Goal: Task Accomplishment & Management: Use online tool/utility

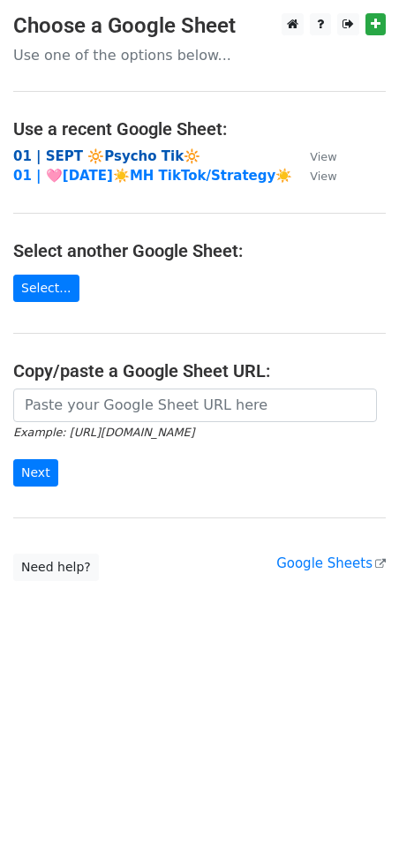
click at [102, 157] on strong "01 | SEPT 🔆Psycho Tik🔆" at bounding box center [106, 156] width 187 height 16
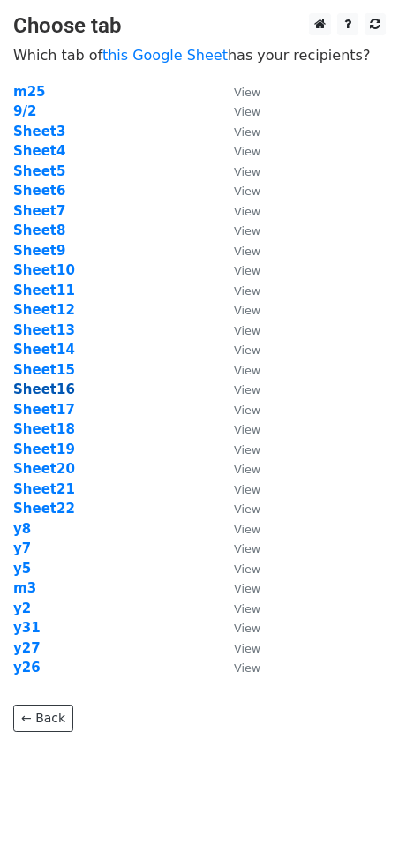
click at [47, 389] on strong "Sheet16" at bounding box center [44, 389] width 62 height 16
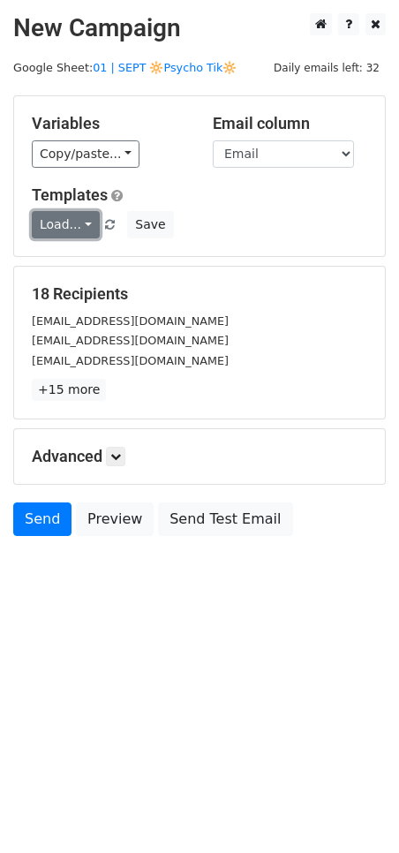
click at [37, 222] on link "Load..." at bounding box center [66, 224] width 68 height 27
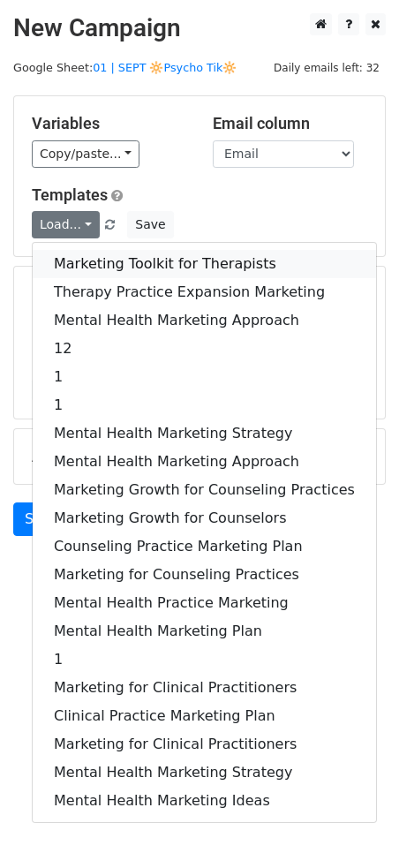
click at [103, 271] on link "Marketing Toolkit for Therapists" at bounding box center [204, 264] width 343 height 28
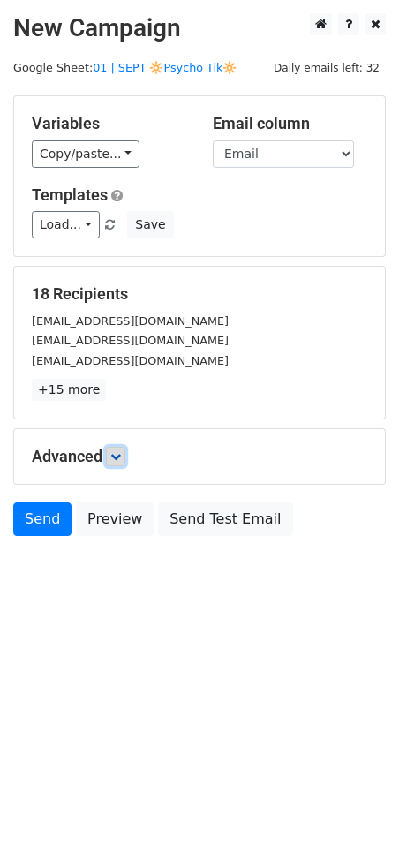
click at [124, 448] on link at bounding box center [115, 456] width 19 height 19
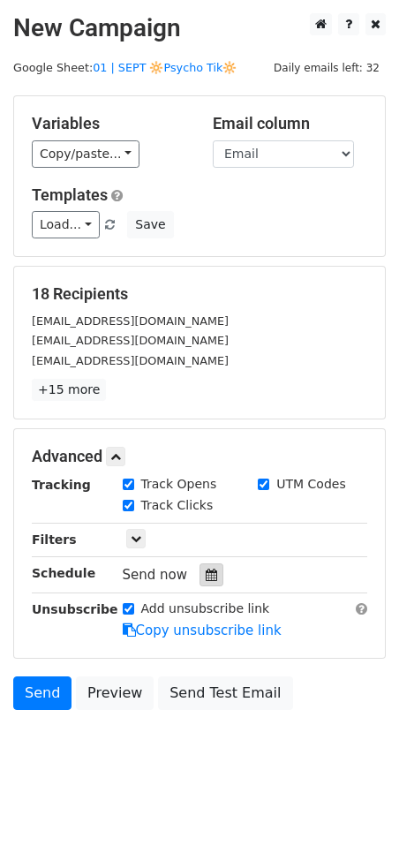
click at [211, 577] on div at bounding box center [212, 574] width 24 height 23
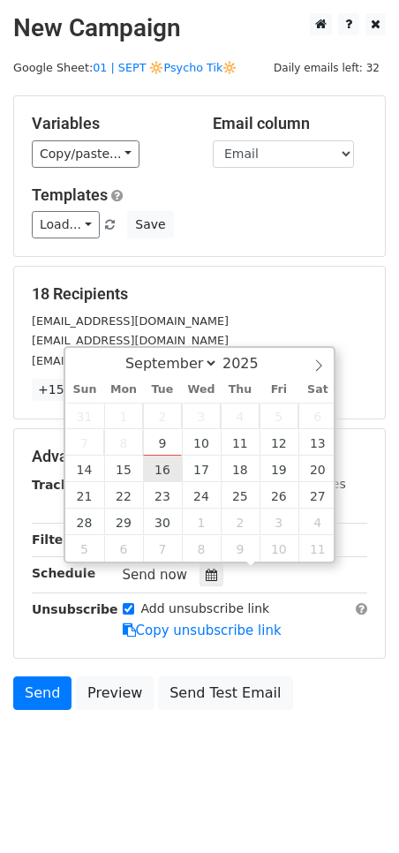
type input "2025-09-16 12:00"
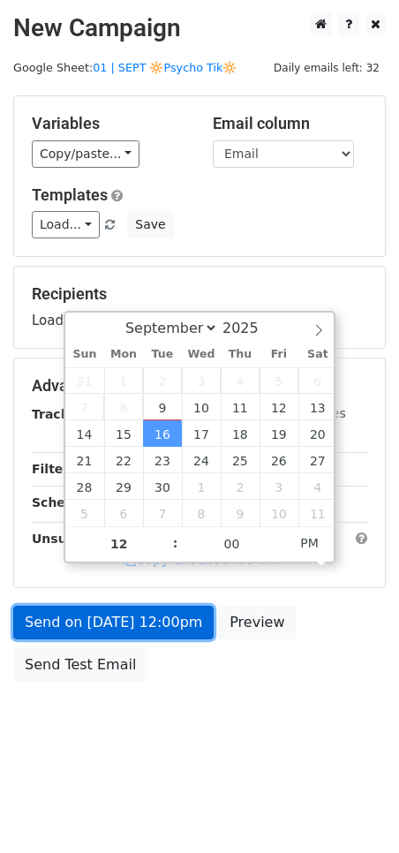
click at [170, 619] on link "Send on Sep 16 at 12:00pm" at bounding box center [113, 623] width 200 height 34
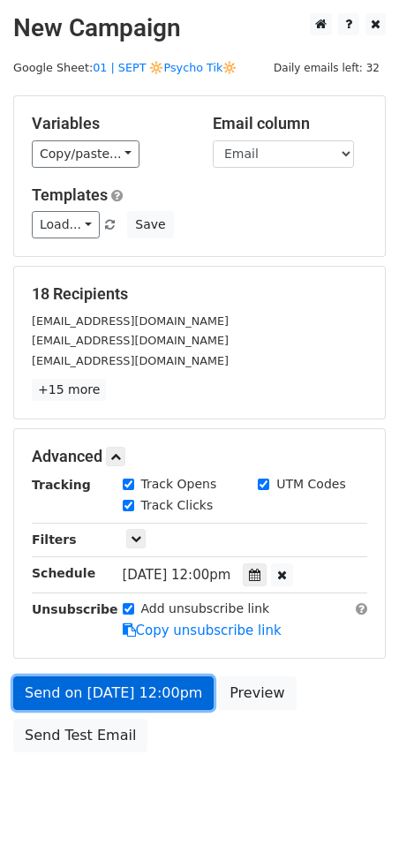
click at [132, 690] on link "Send on Sep 16 at 12:00pm" at bounding box center [113, 693] width 200 height 34
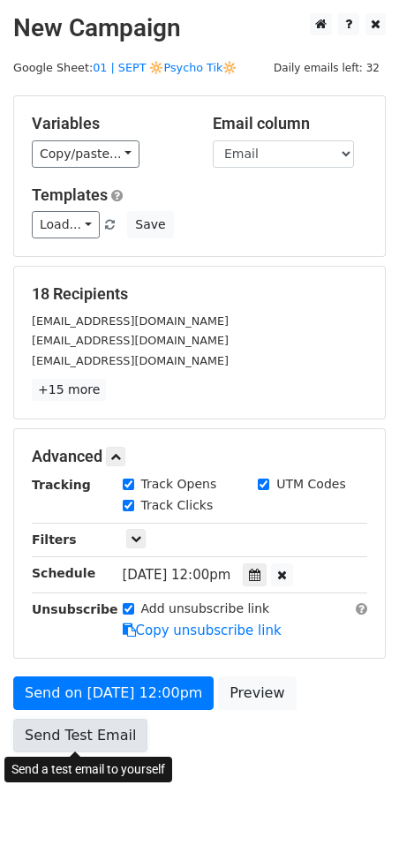
click at [91, 729] on link "Send Test Email" at bounding box center [80, 736] width 134 height 34
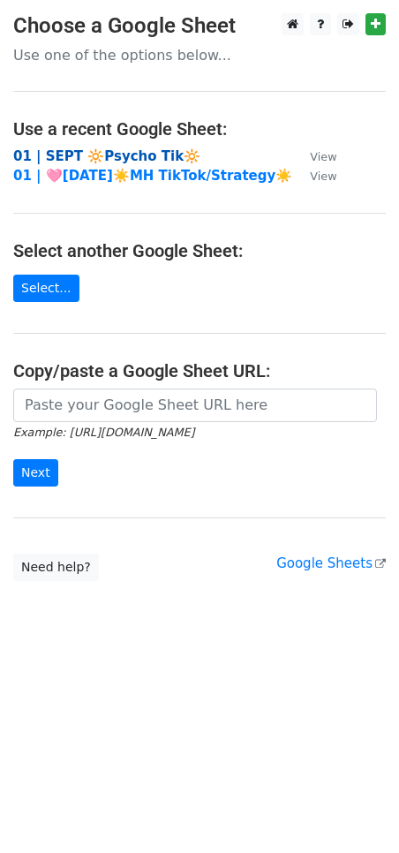
click at [135, 153] on strong "01 | SEPT 🔆Psycho Tik🔆" at bounding box center [106, 156] width 187 height 16
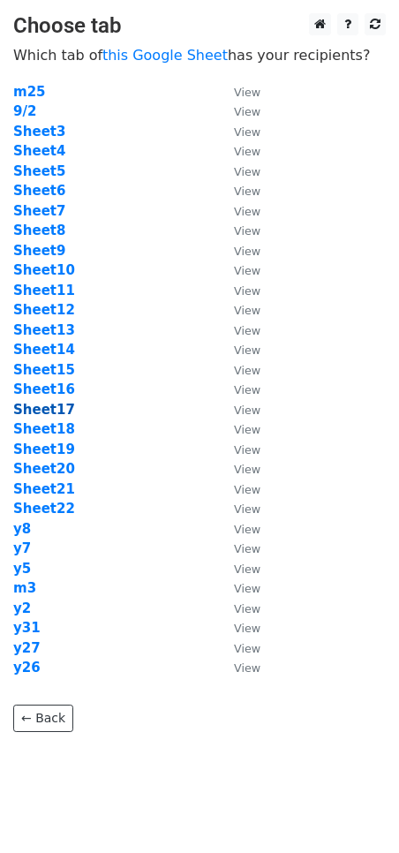
click at [49, 408] on strong "Sheet17" at bounding box center [44, 410] width 62 height 16
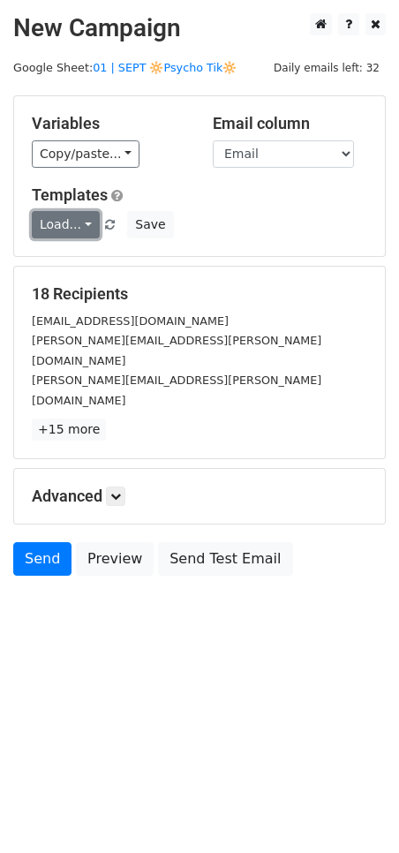
click at [65, 230] on link "Load..." at bounding box center [66, 224] width 68 height 27
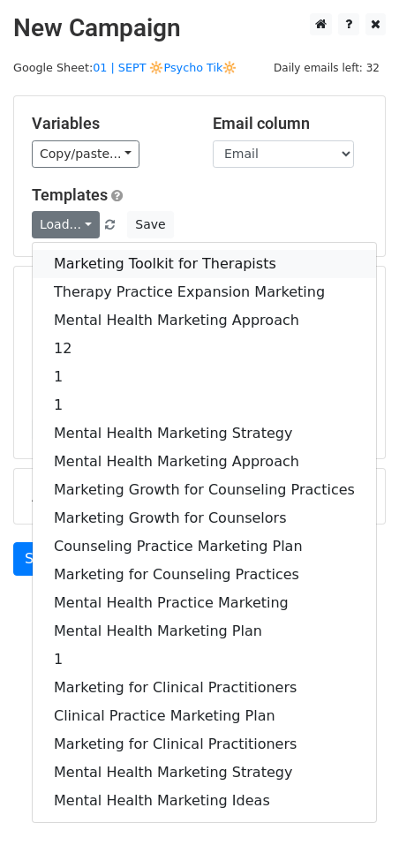
click at [87, 257] on link "Marketing Toolkit for Therapists" at bounding box center [204, 264] width 343 height 28
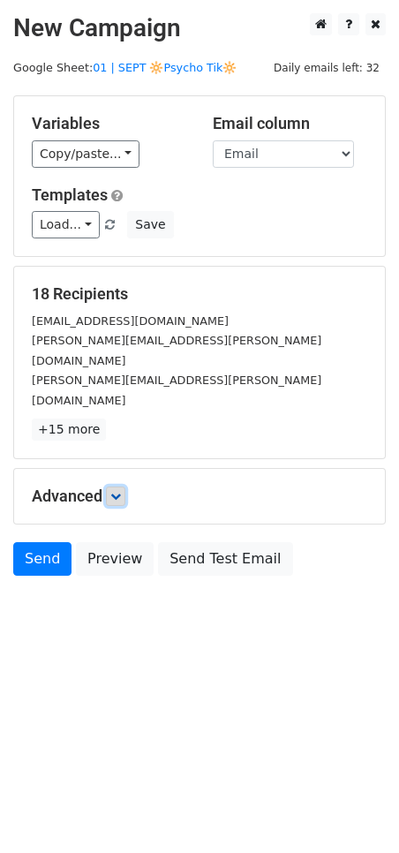
click at [116, 487] on link at bounding box center [115, 496] width 19 height 19
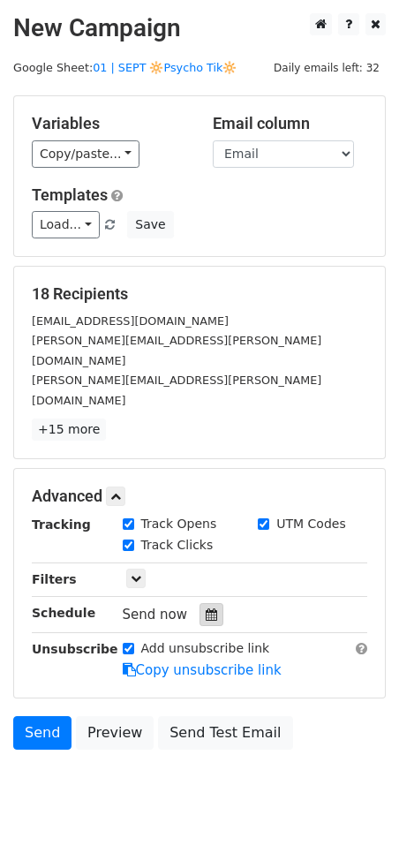
click at [206, 608] on icon at bounding box center [211, 614] width 11 height 12
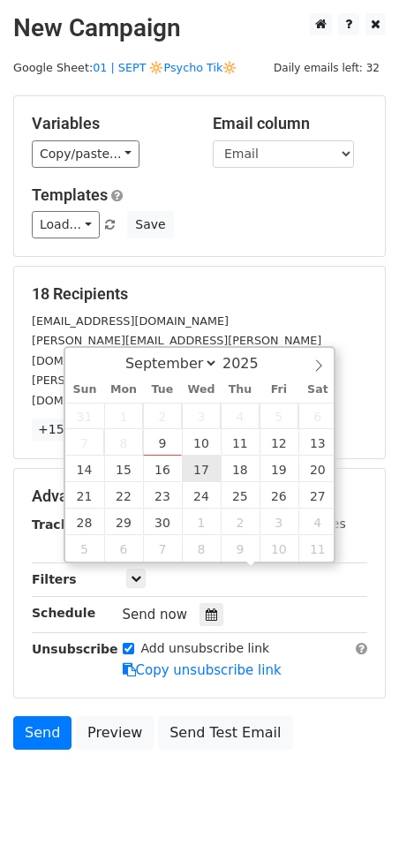
type input "2025-09-17 12:00"
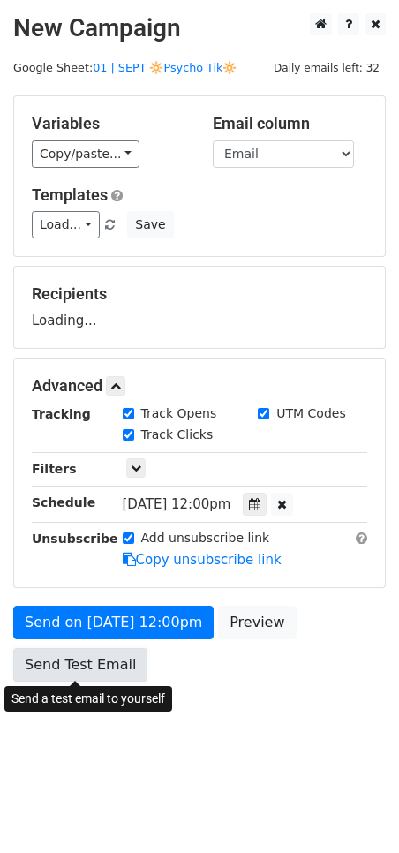
click at [84, 660] on link "Send Test Email" at bounding box center [80, 665] width 134 height 34
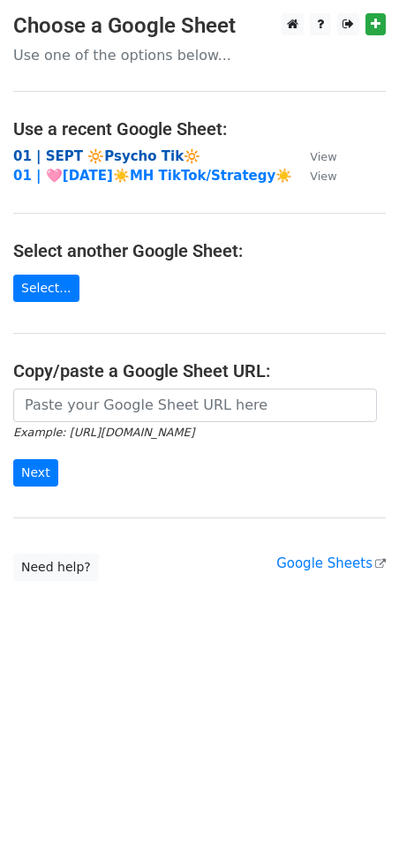
click at [107, 159] on strong "01 | SEPT 🔆Psycho Tik🔆" at bounding box center [106, 156] width 187 height 16
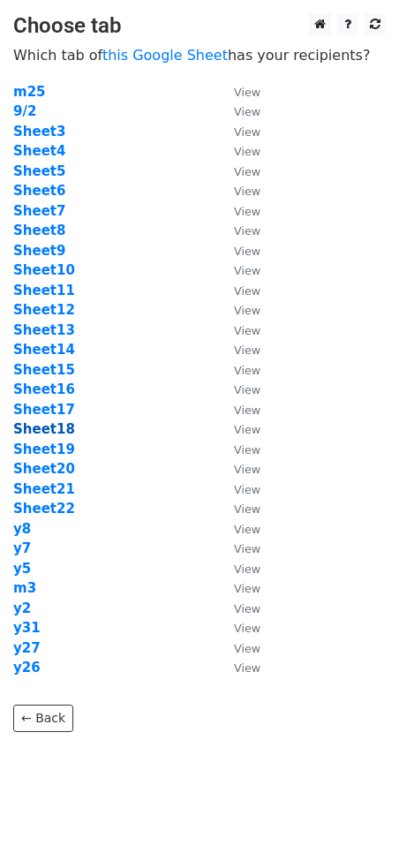
click at [52, 427] on strong "Sheet18" at bounding box center [44, 429] width 62 height 16
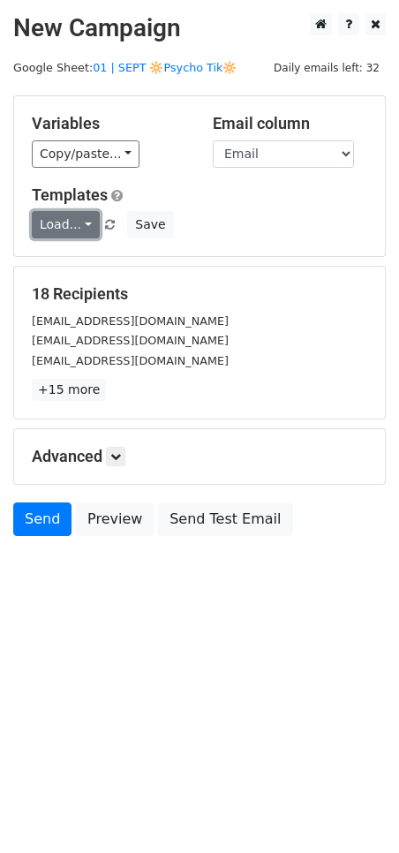
click at [64, 229] on link "Load..." at bounding box center [66, 224] width 68 height 27
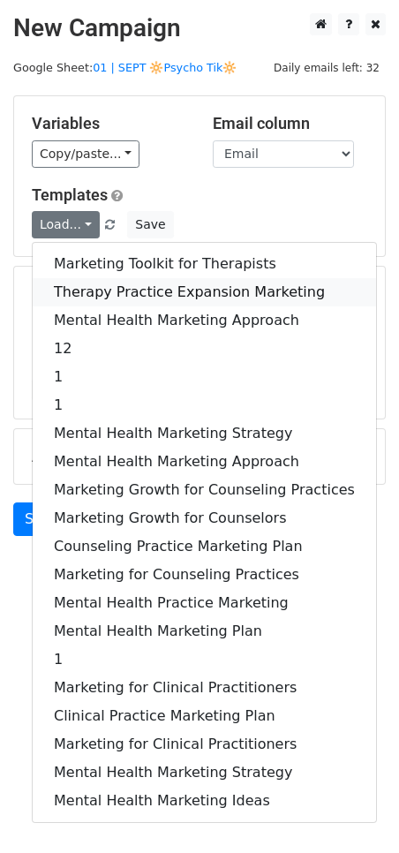
click at [79, 291] on link "Therapy Practice Expansion Marketing" at bounding box center [204, 292] width 343 height 28
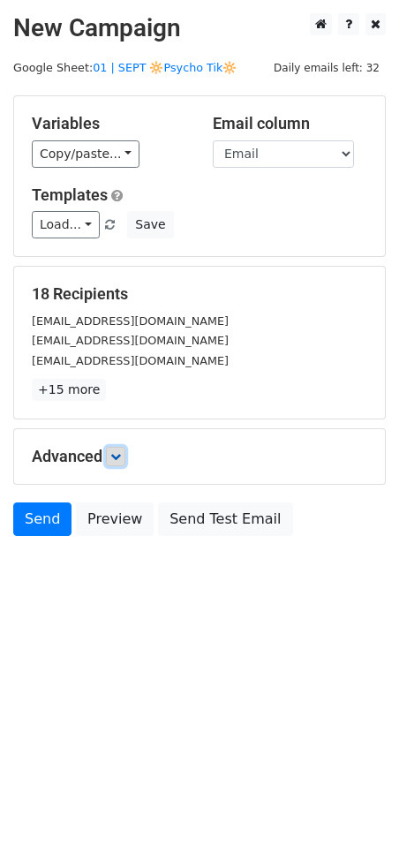
click at [121, 457] on icon at bounding box center [115, 456] width 11 height 11
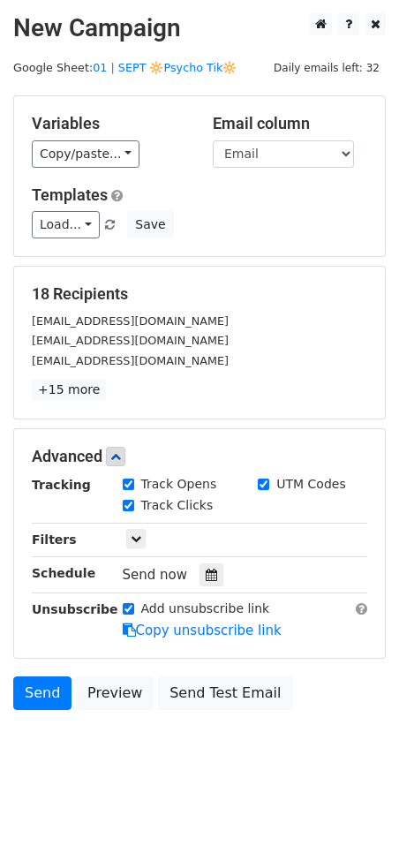
click at [188, 573] on div "Send now" at bounding box center [227, 575] width 208 height 24
click at [206, 573] on icon at bounding box center [211, 575] width 11 height 12
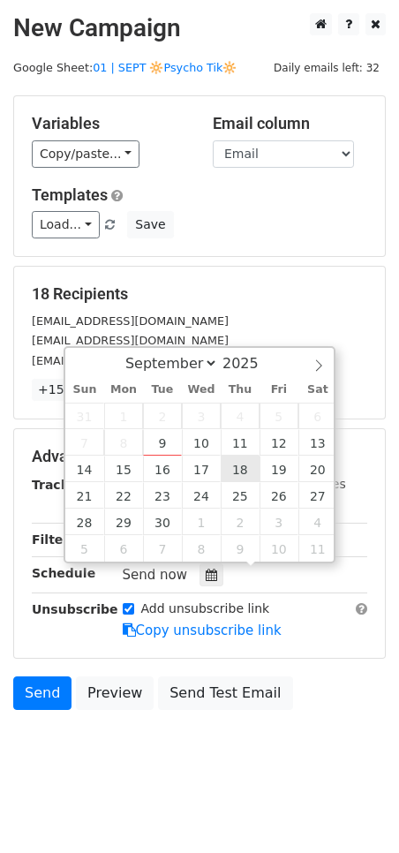
type input "[DATE] 12:00"
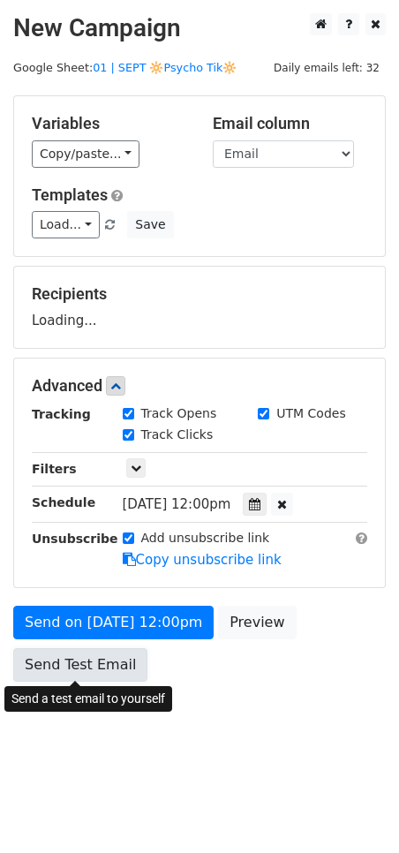
click at [83, 667] on link "Send Test Email" at bounding box center [80, 665] width 134 height 34
